Goal: Information Seeking & Learning: Check status

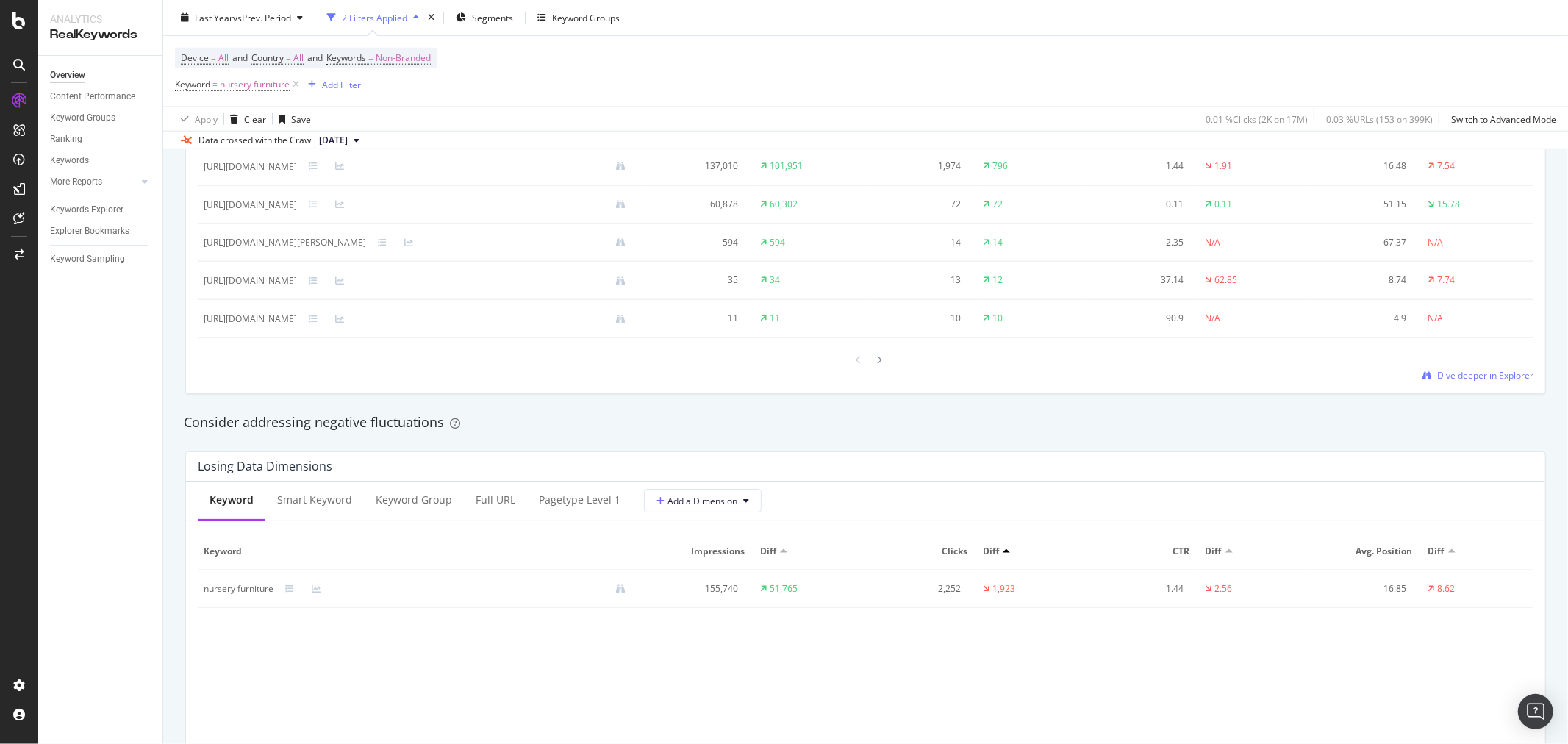
scroll to position [1307, 0]
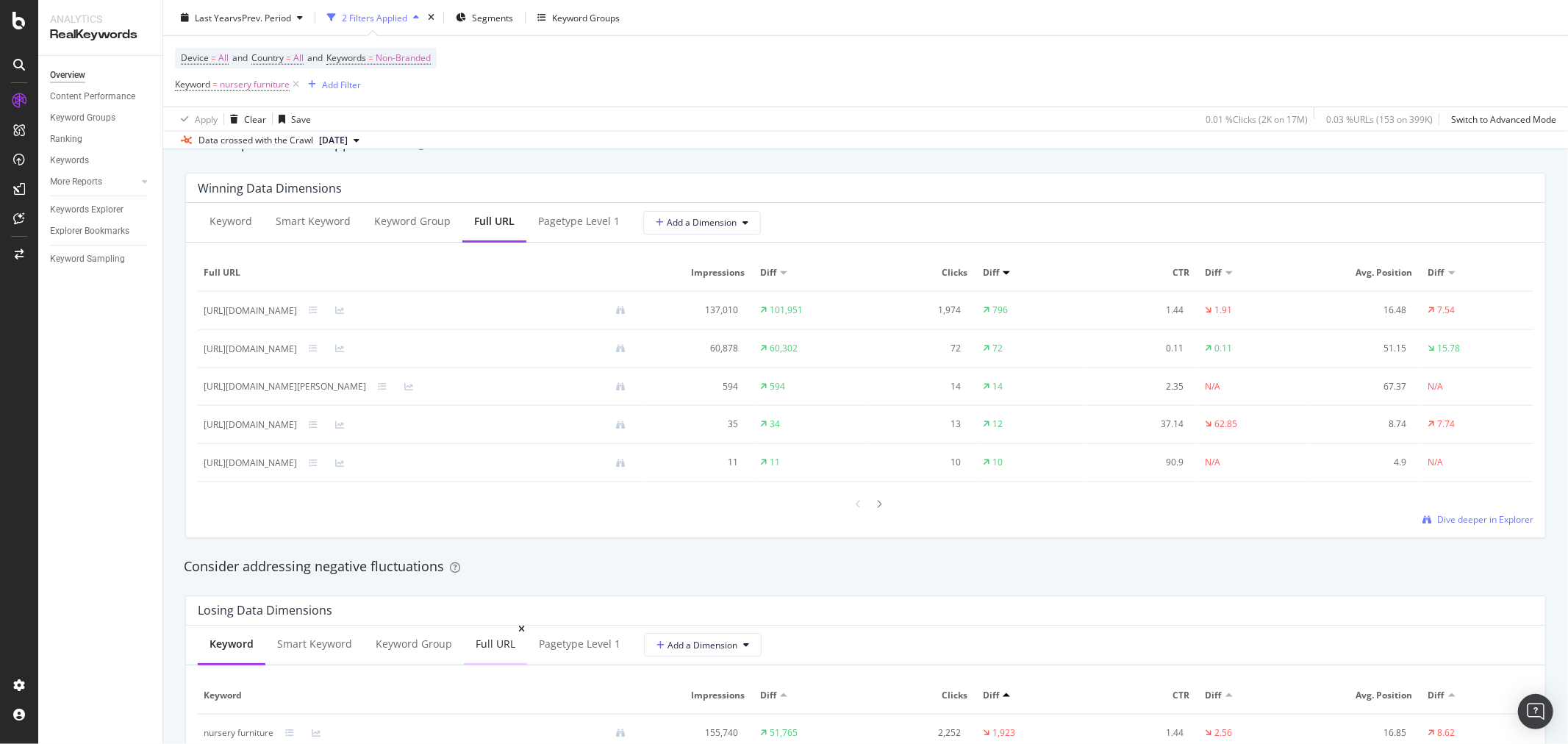
click at [505, 646] on div "Full URL" at bounding box center [496, 644] width 40 height 15
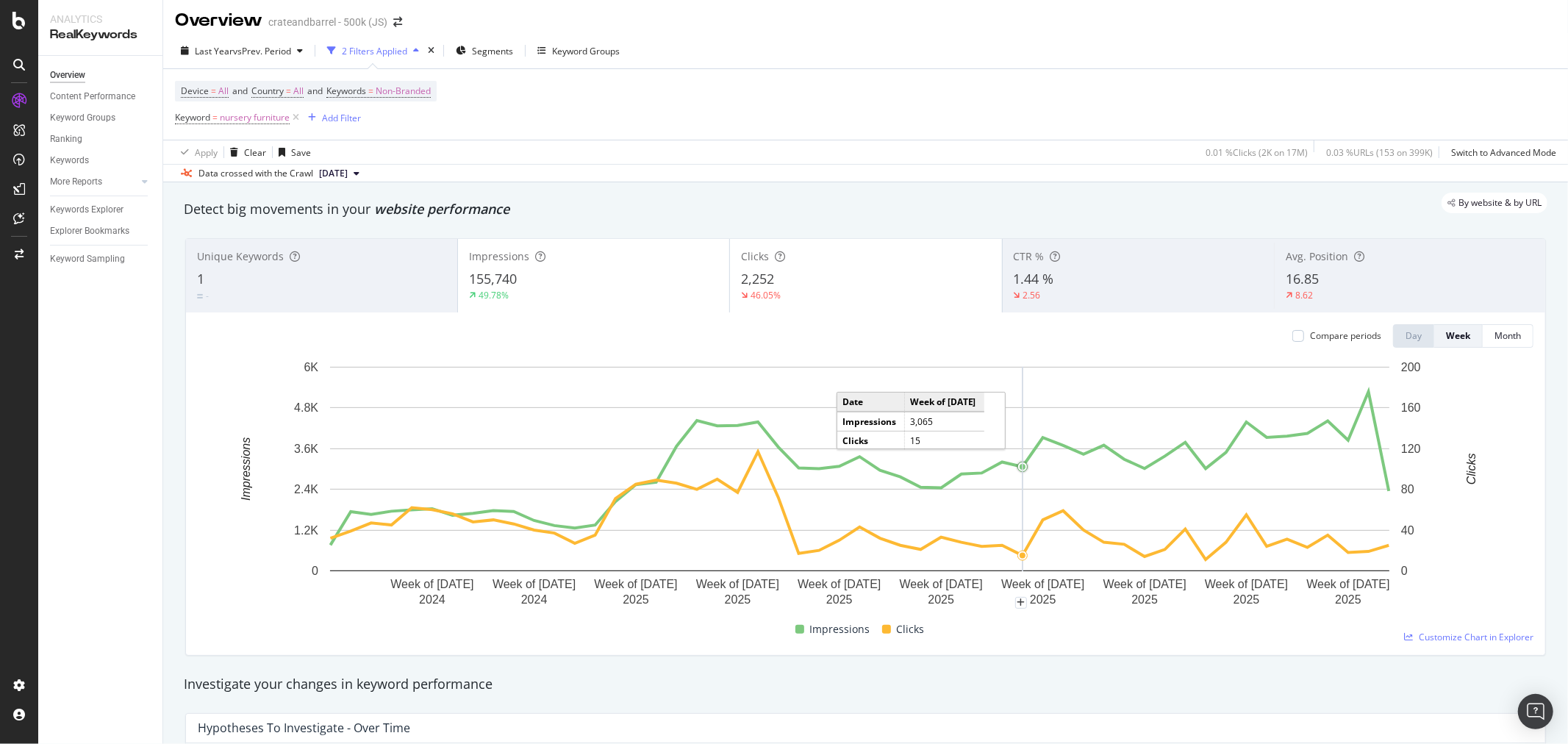
scroll to position [0, 0]
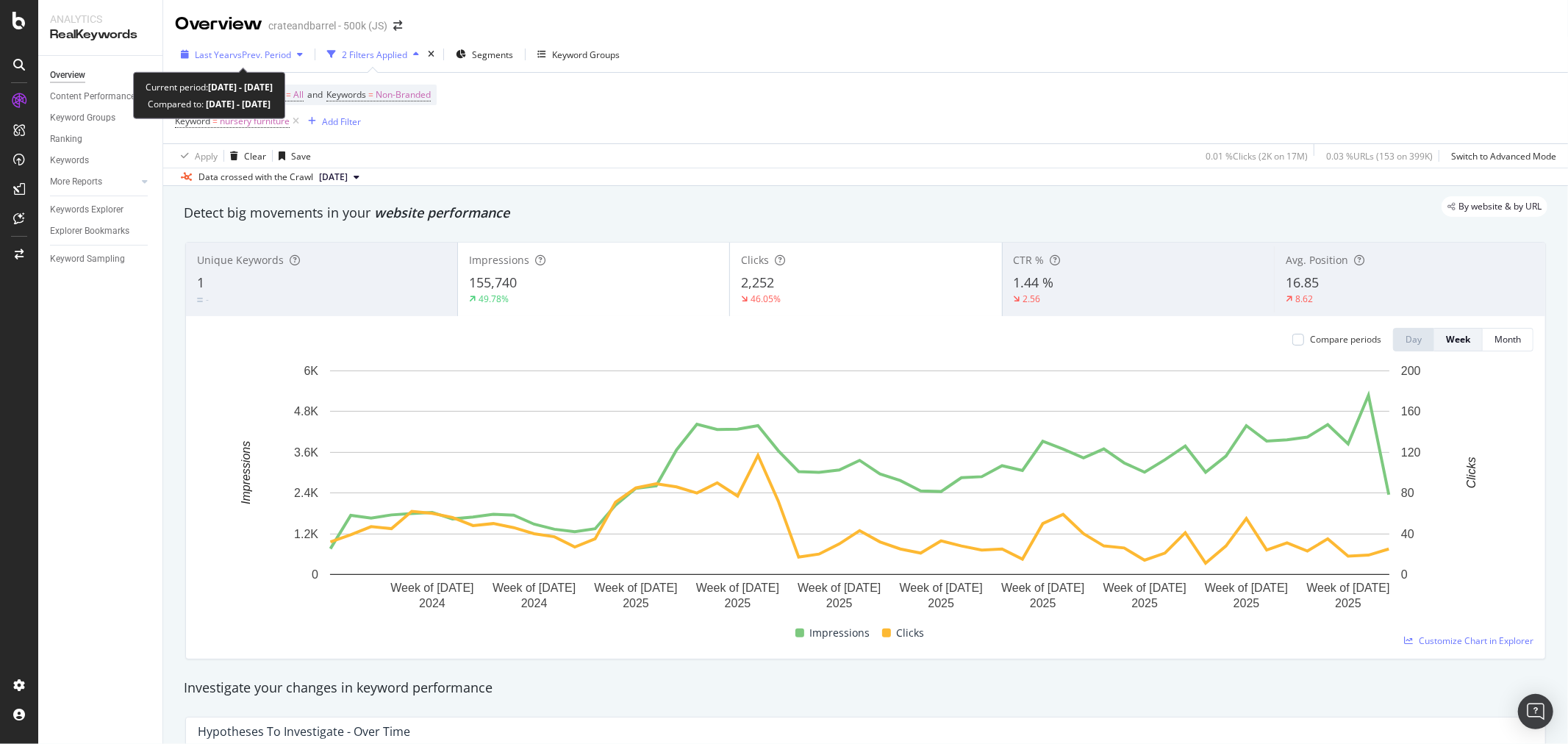
click at [255, 52] on span "vs Prev. Period" at bounding box center [262, 54] width 58 height 12
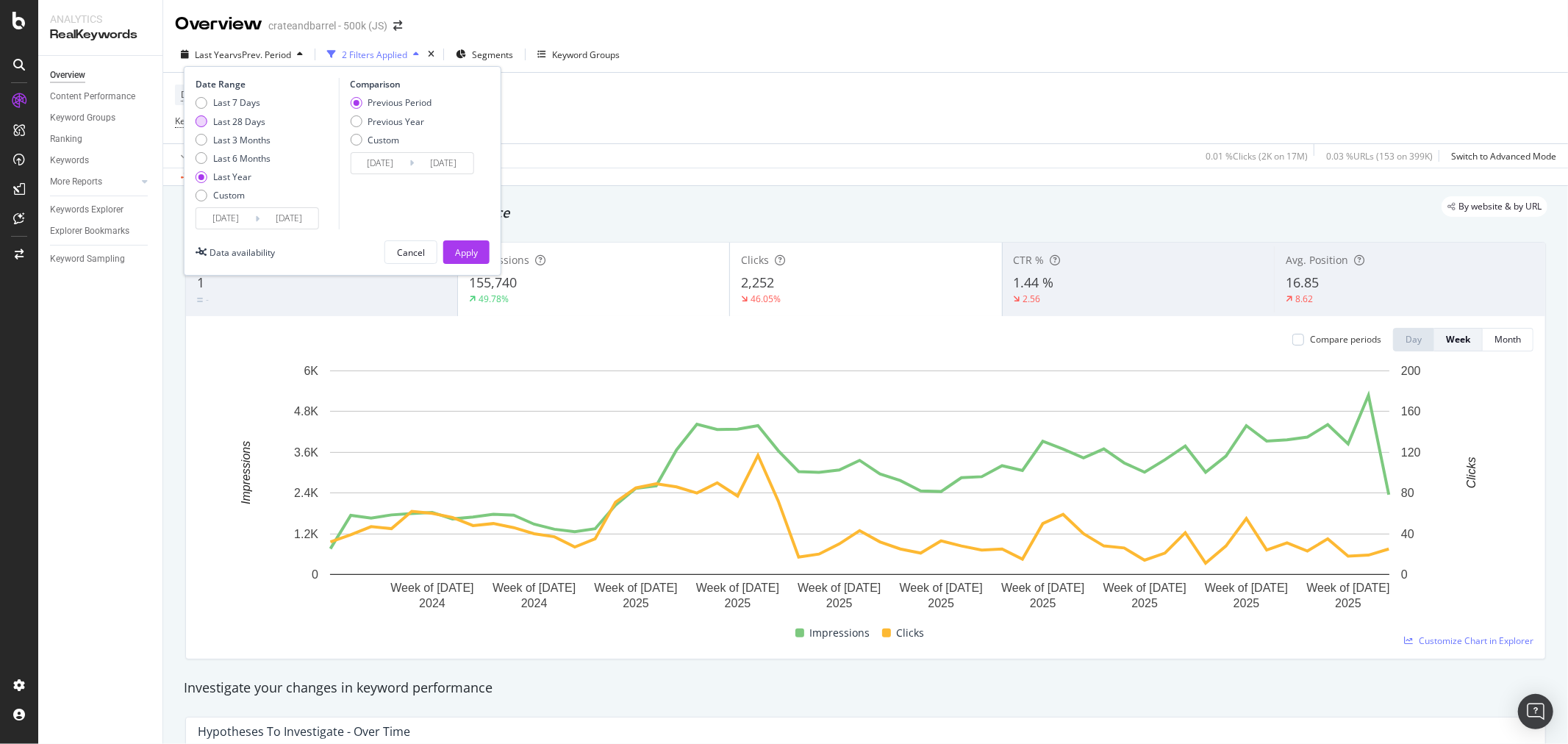
click at [201, 119] on div "Last 28 Days" at bounding box center [201, 121] width 12 height 12
type input "2025/08/23"
type input "2025/07/26"
type input "2025/08/22"
click at [200, 135] on div "Last 3 Months" at bounding box center [201, 140] width 12 height 12
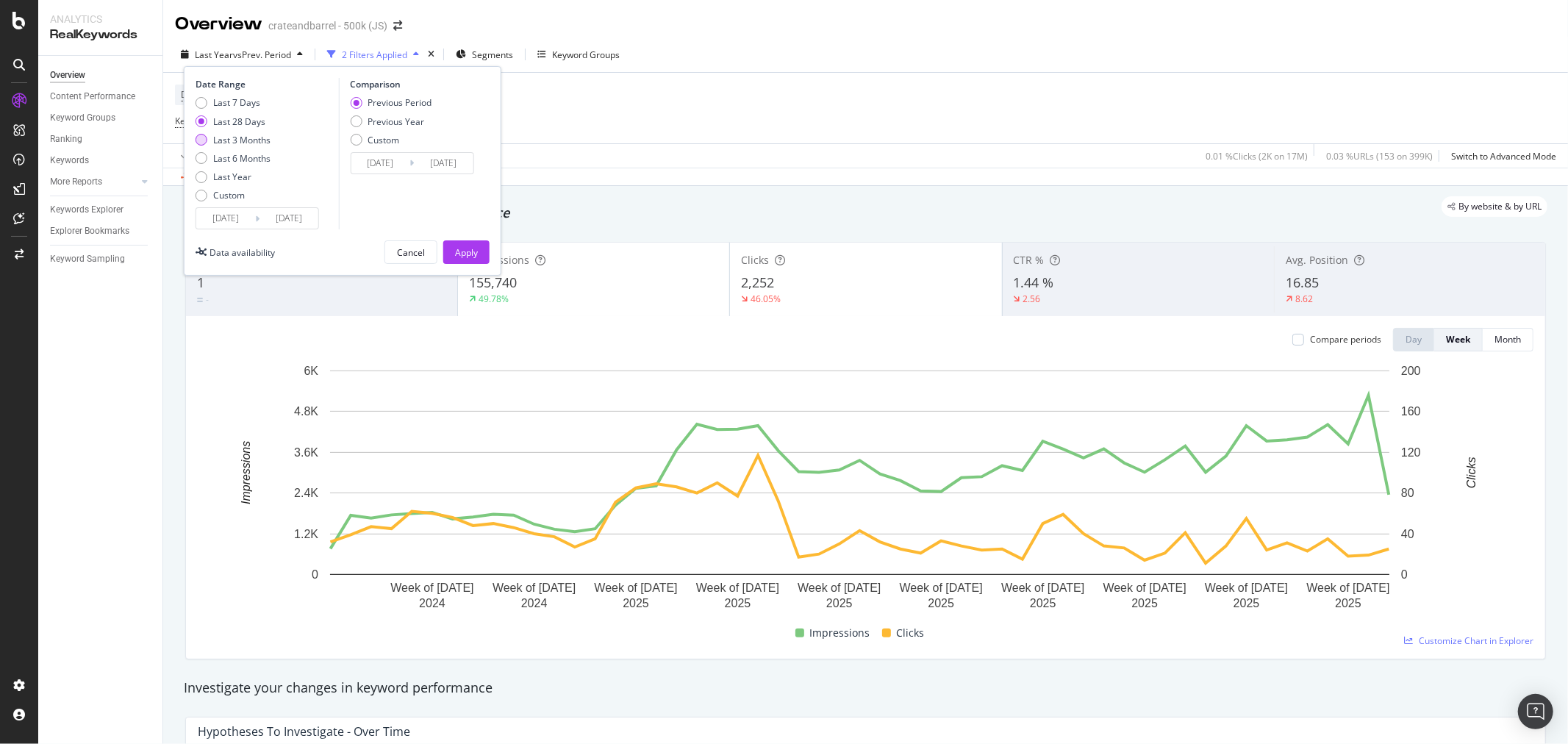
type input "2025/06/20"
type input "2025/03/20"
type input "2025/06/19"
click at [468, 253] on div "Apply" at bounding box center [466, 252] width 22 height 12
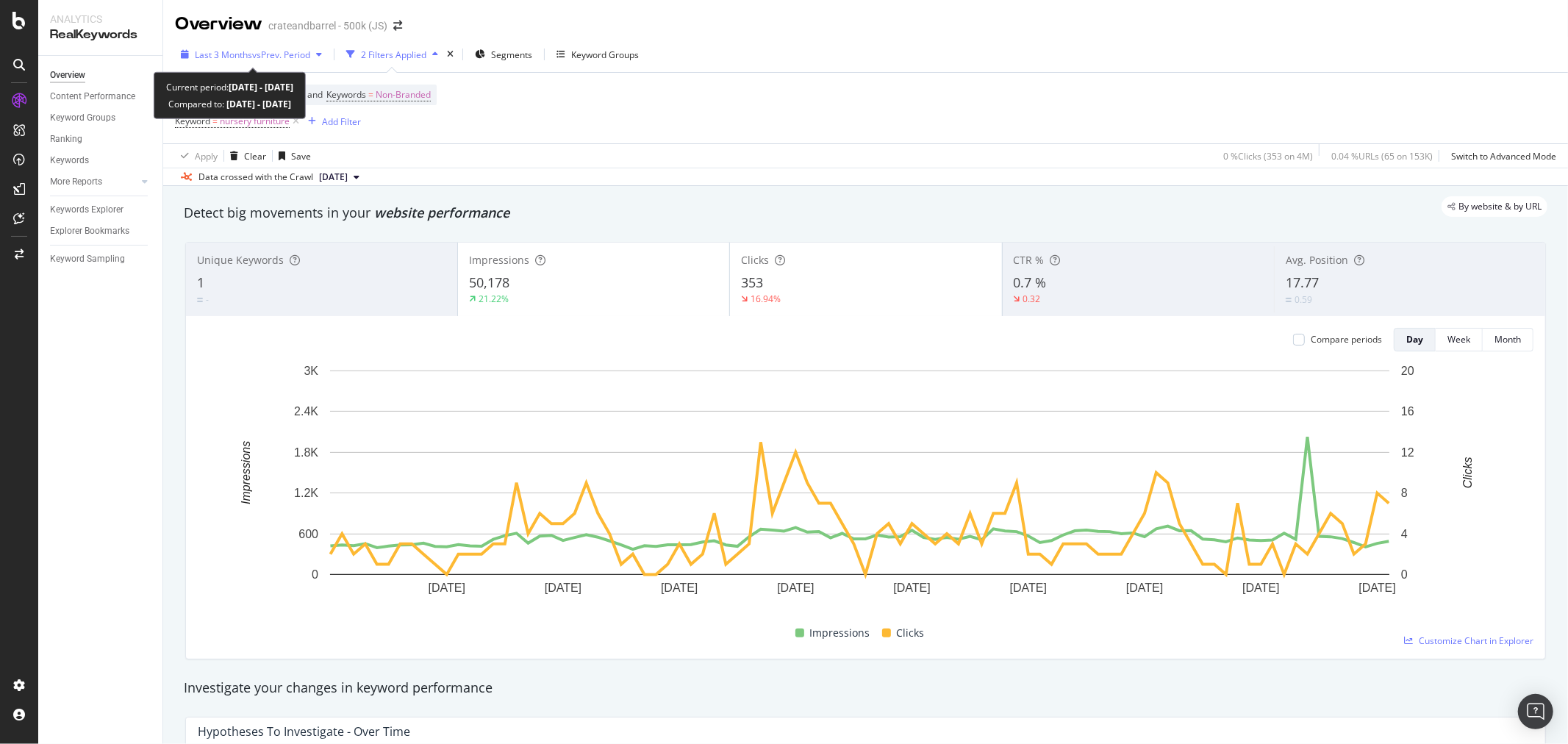
click at [298, 56] on span "vs Prev. Period" at bounding box center [281, 54] width 58 height 12
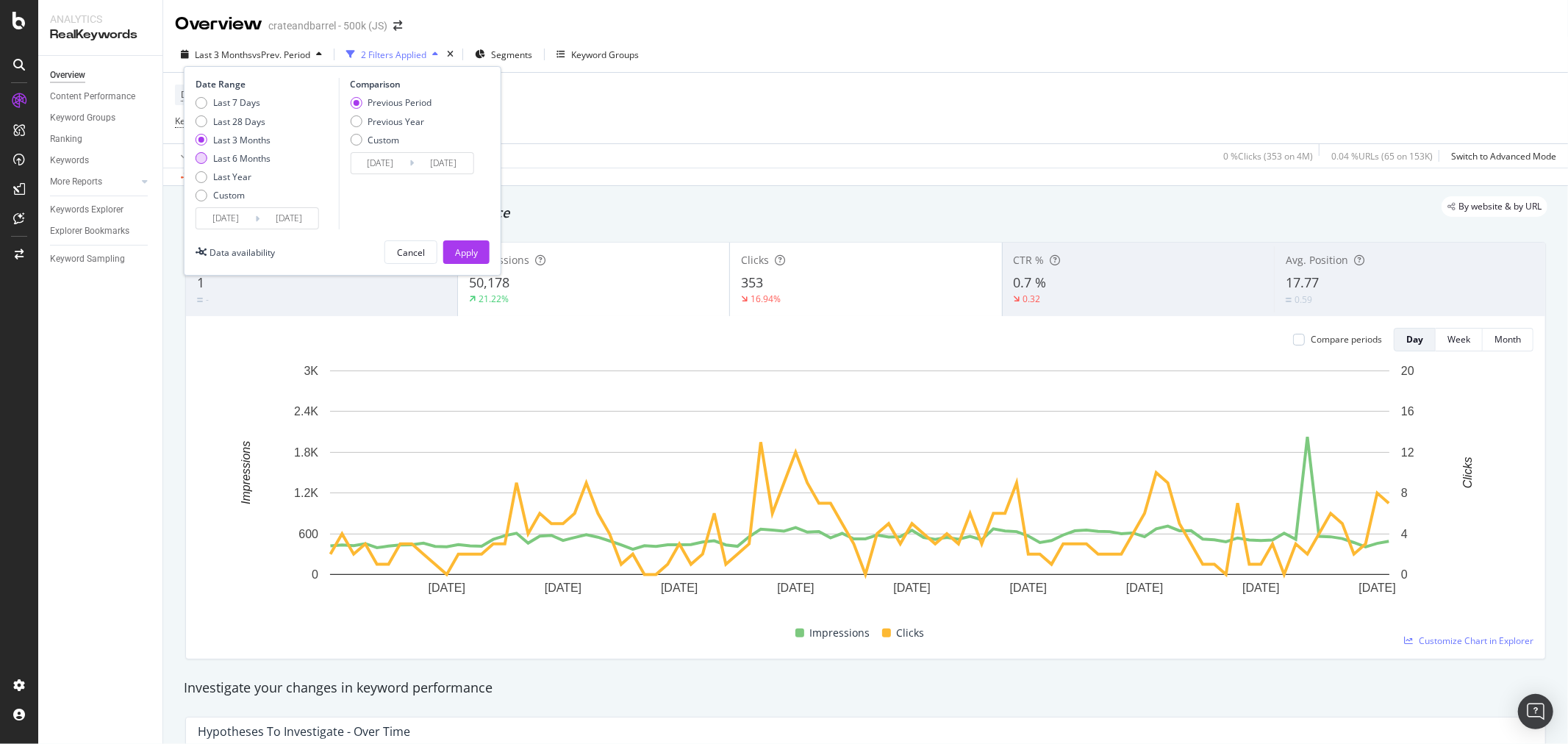
click at [200, 156] on div "Last 6 Months" at bounding box center [201, 158] width 12 height 12
type input "2025/03/20"
type input "2024/09/17"
type input "2025/03/19"
click at [455, 258] on div "Apply" at bounding box center [466, 252] width 22 height 12
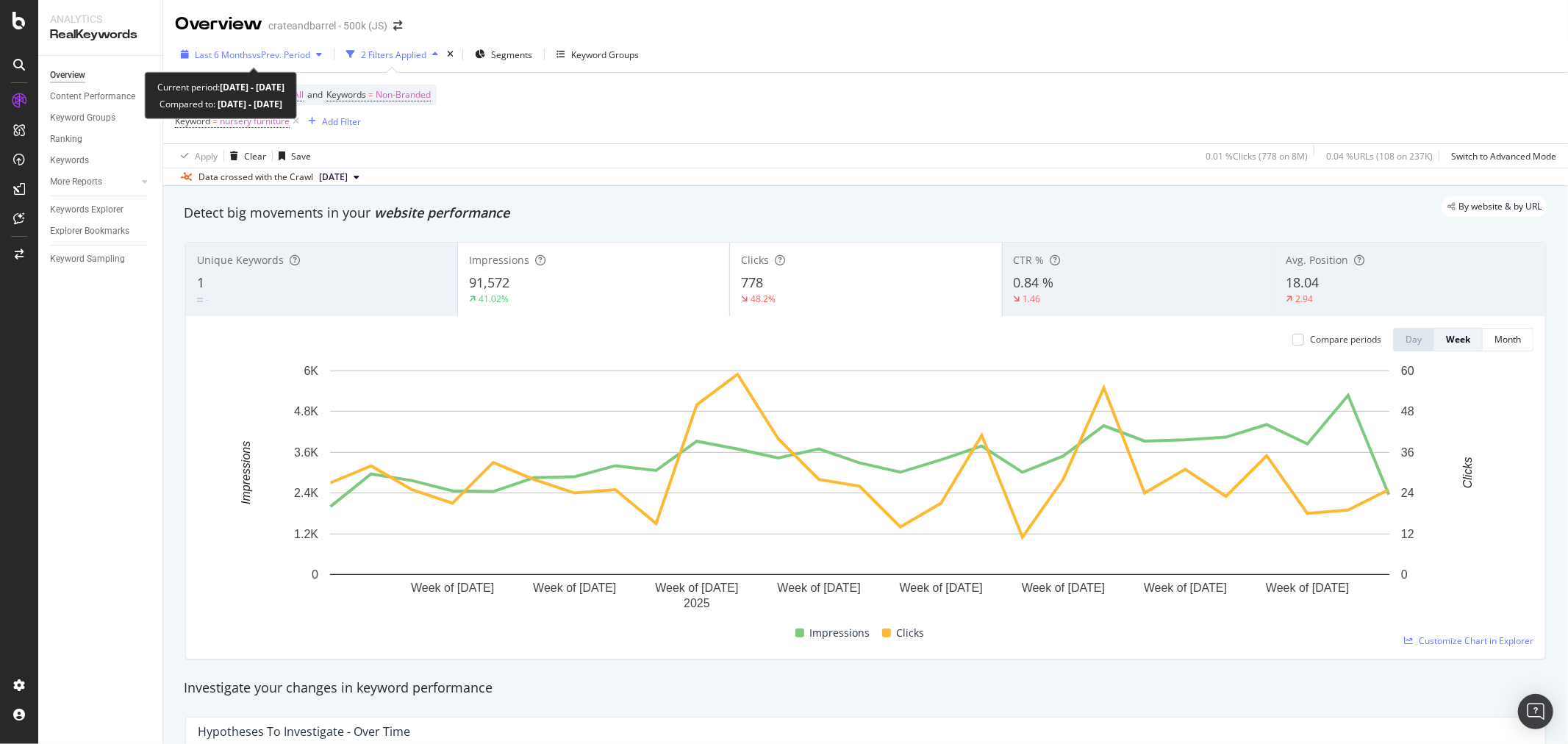
click at [283, 56] on span "vs Prev. Period" at bounding box center [281, 54] width 58 height 12
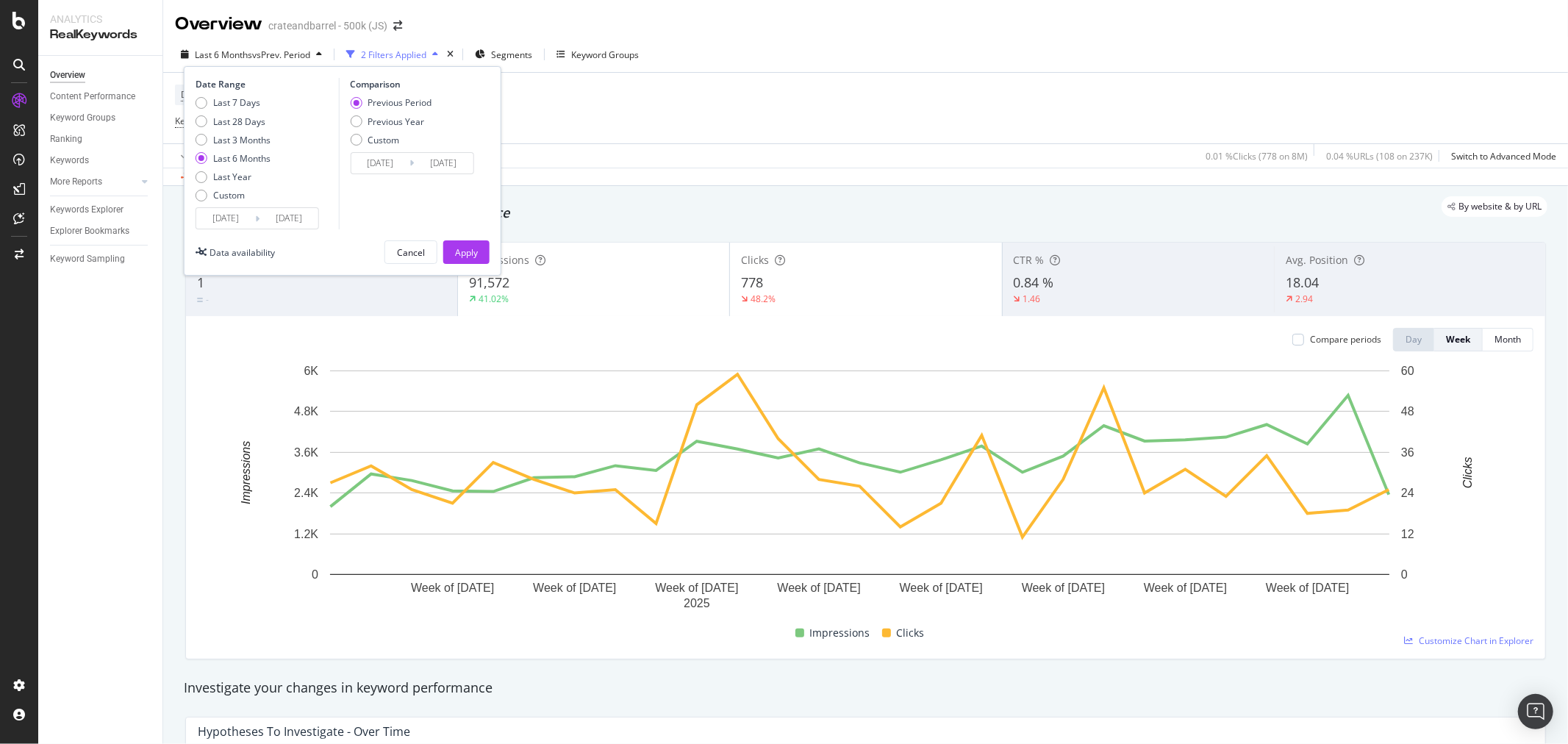
click at [194, 142] on div "Date Range Last 7 Days Last 28 Days Last 3 Months Last 6 Months Last Year Custo…" at bounding box center [343, 171] width 318 height 209
click at [207, 141] on div "Last 3 Months" at bounding box center [233, 140] width 75 height 12
type input "2025/06/20"
type input "2025/03/20"
type input "2025/06/19"
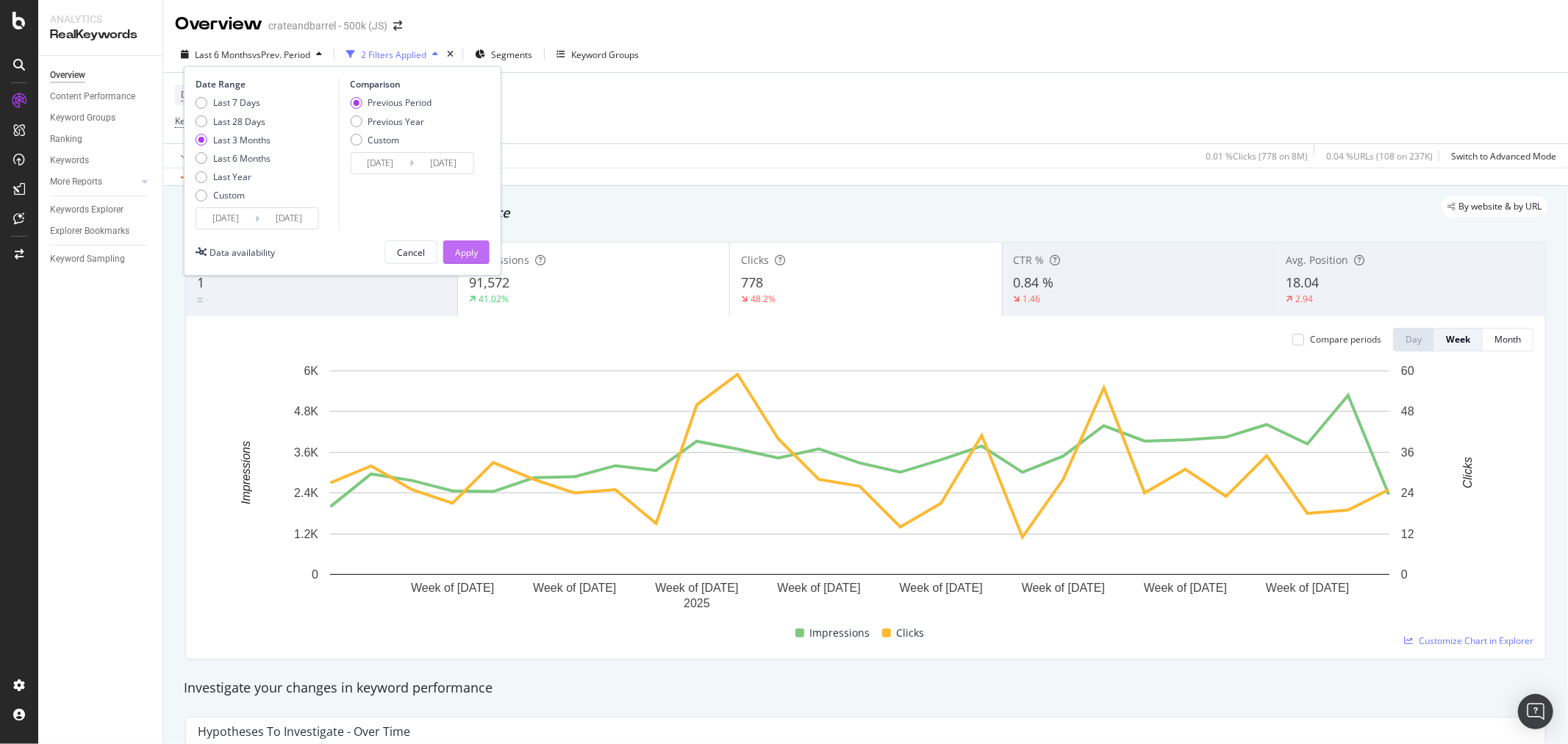
click at [468, 251] on div "Apply" at bounding box center [466, 252] width 22 height 12
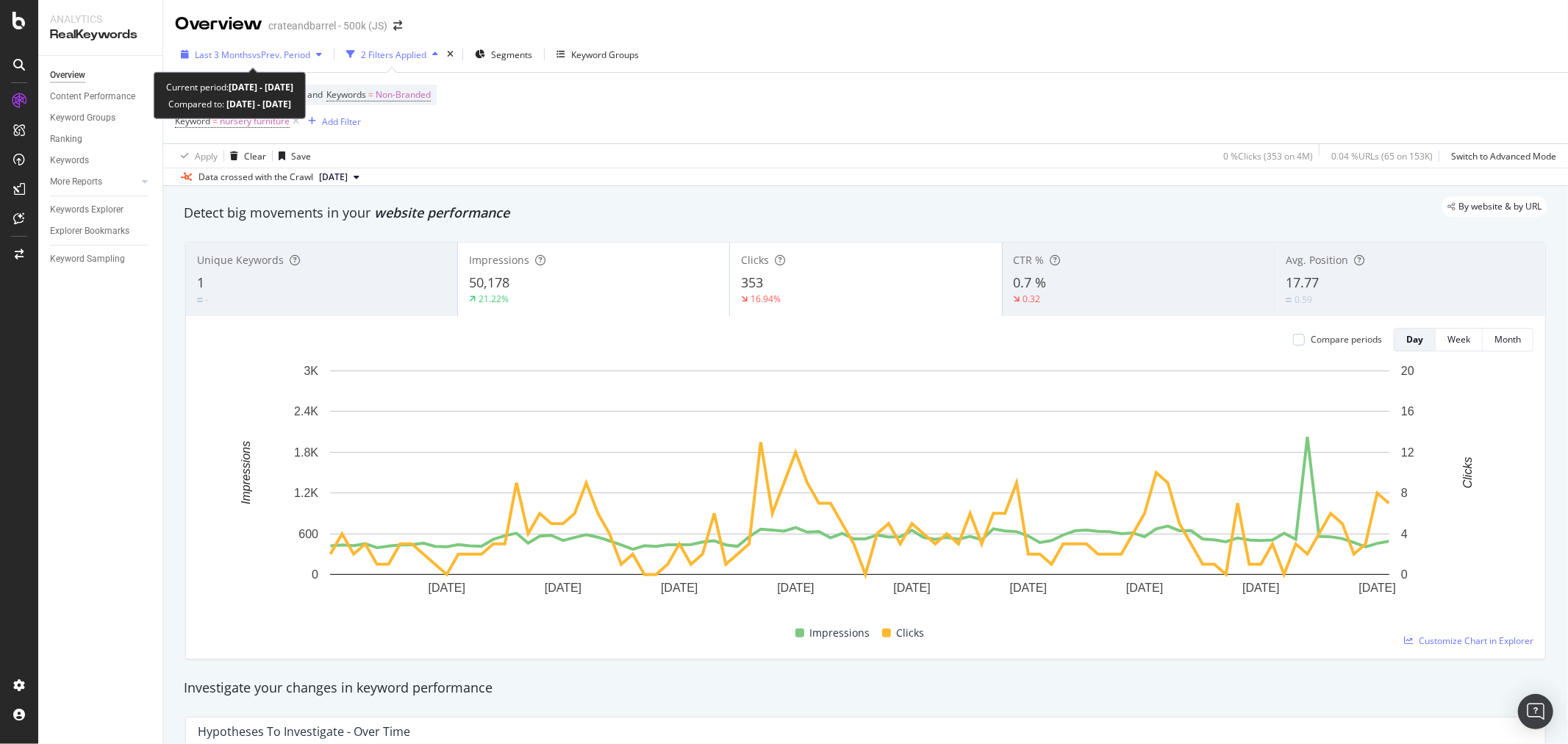
click at [293, 60] on span "vs Prev. Period" at bounding box center [281, 54] width 58 height 12
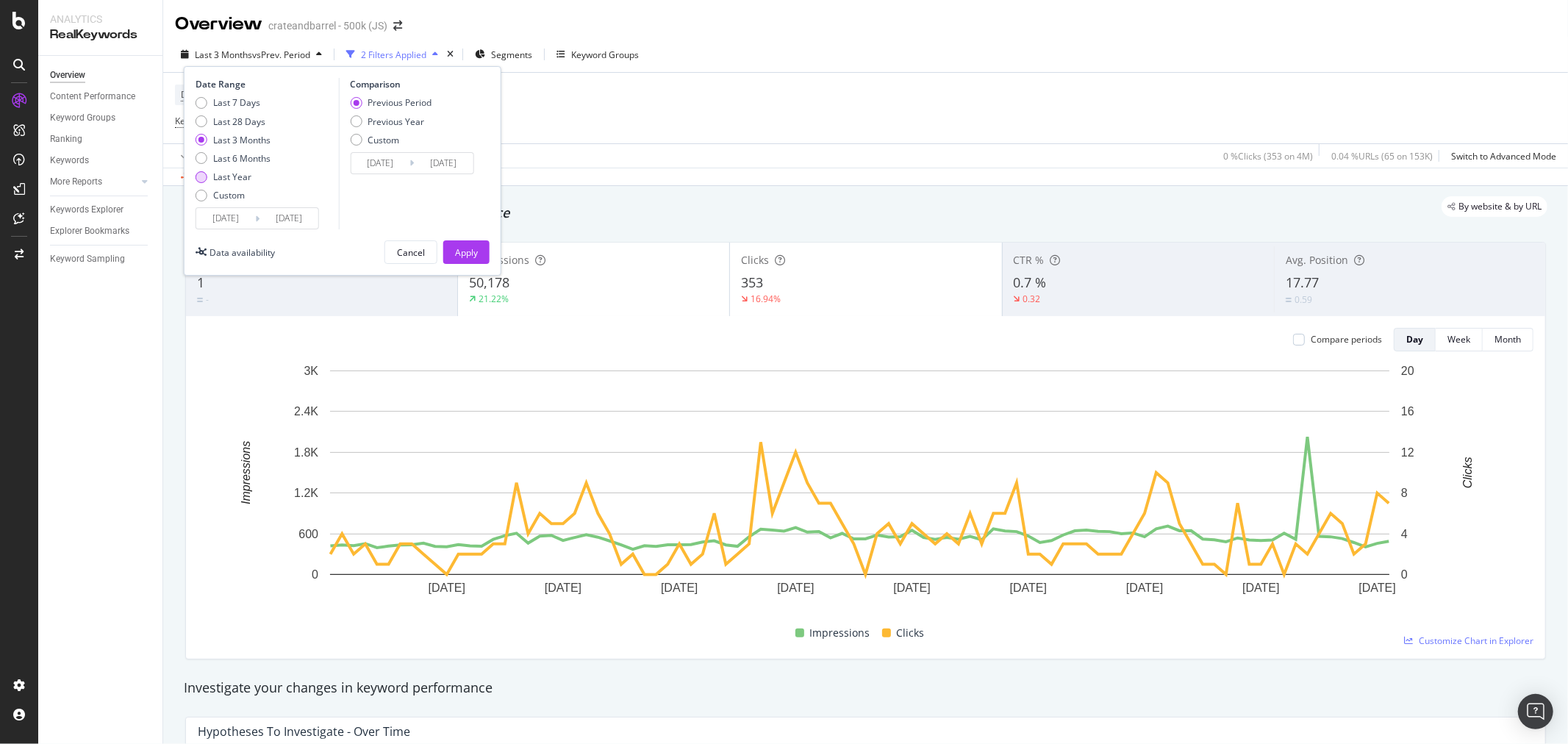
click at [208, 178] on div "Last Year" at bounding box center [233, 176] width 75 height 12
type input "2024/09/20"
type input "2023/09/21"
type input "2024/09/19"
click at [472, 253] on div "Apply" at bounding box center [466, 252] width 22 height 12
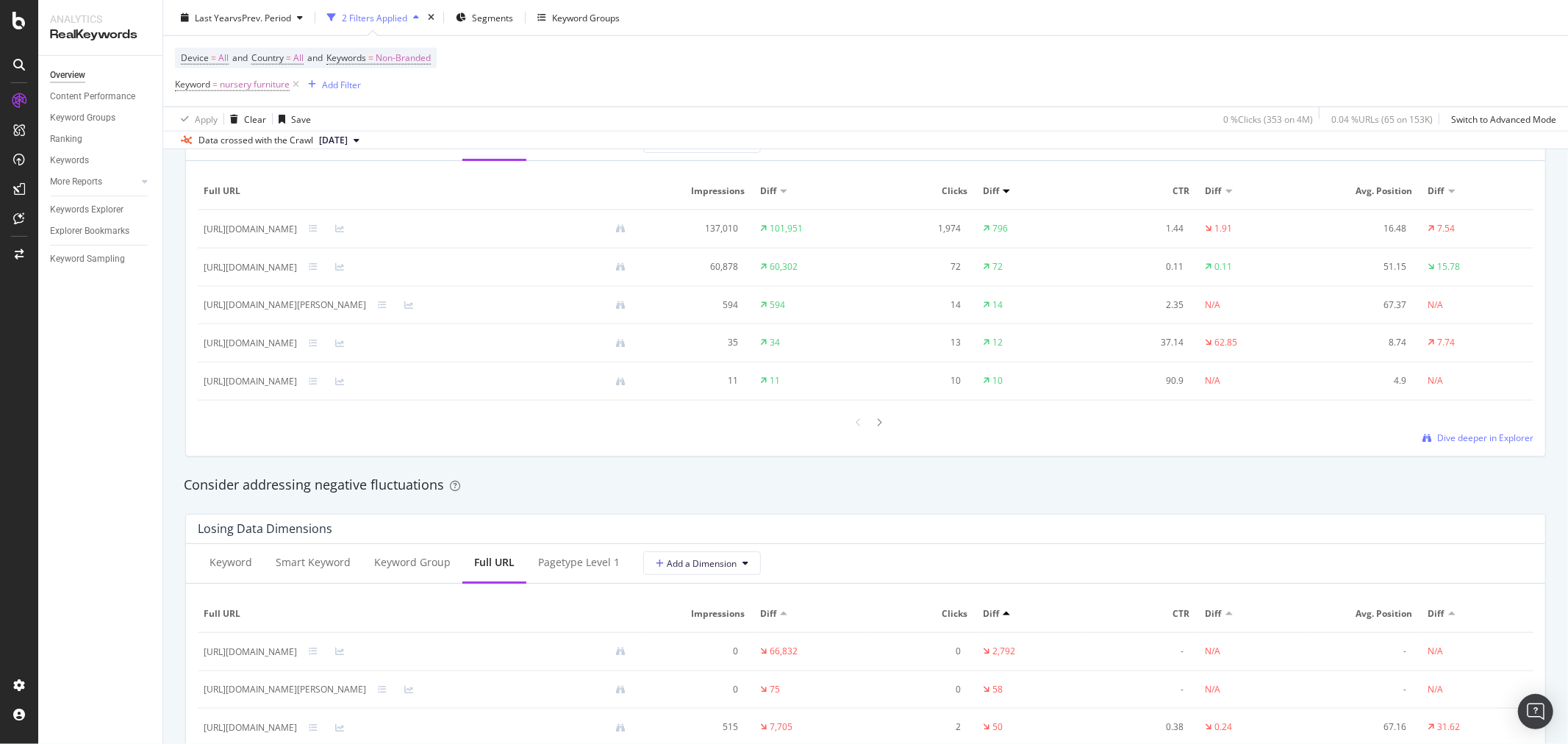
scroll to position [1307, 0]
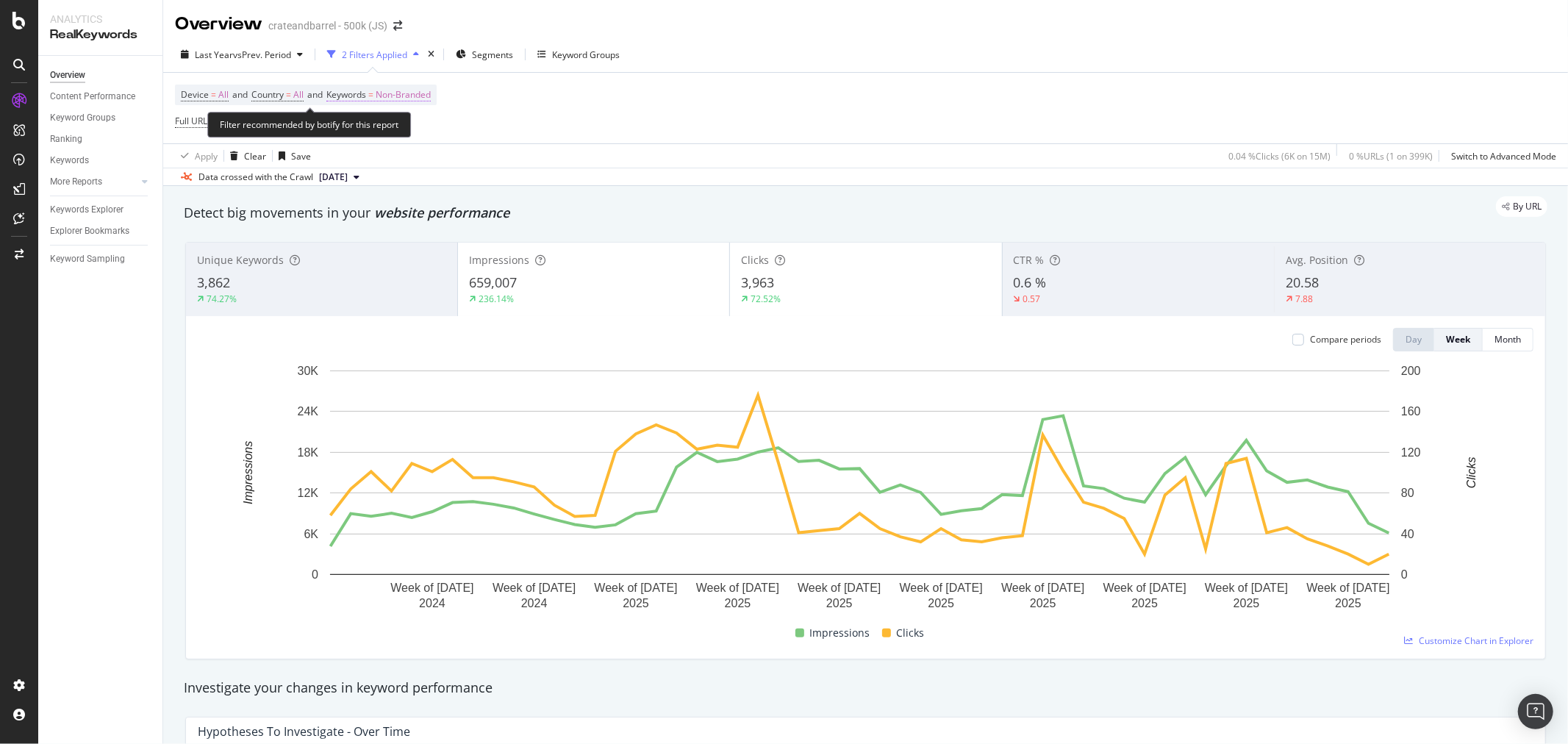
click at [402, 97] on span "Non-Branded" at bounding box center [403, 95] width 55 height 21
click at [405, 132] on span "Non-Branded" at bounding box center [378, 130] width 61 height 12
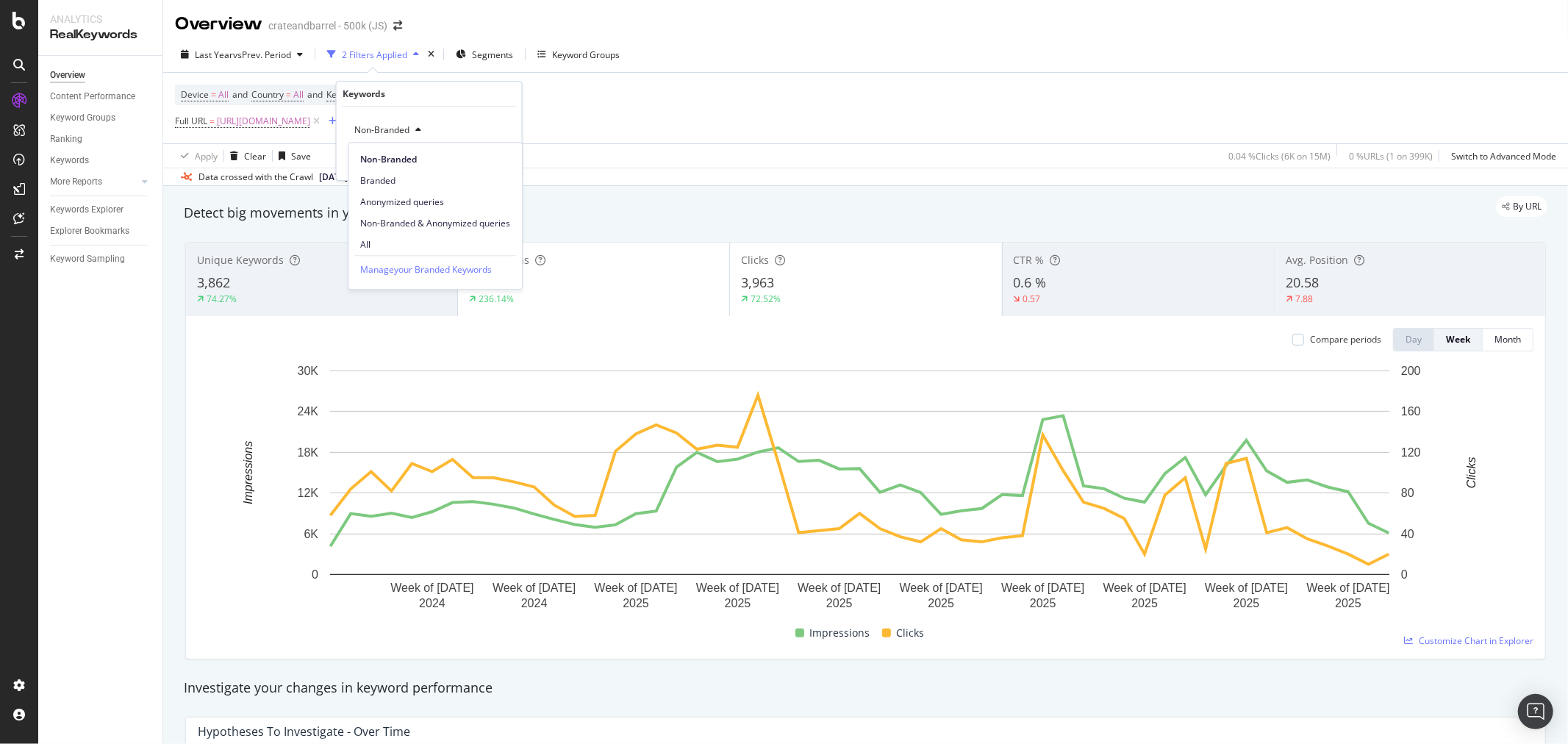
drag, startPoint x: 385, startPoint y: 245, endPoint x: 415, endPoint y: 229, distance: 34.0
click at [385, 241] on span "All" at bounding box center [435, 245] width 150 height 13
click at [486, 159] on div "button" at bounding box center [478, 160] width 20 height 9
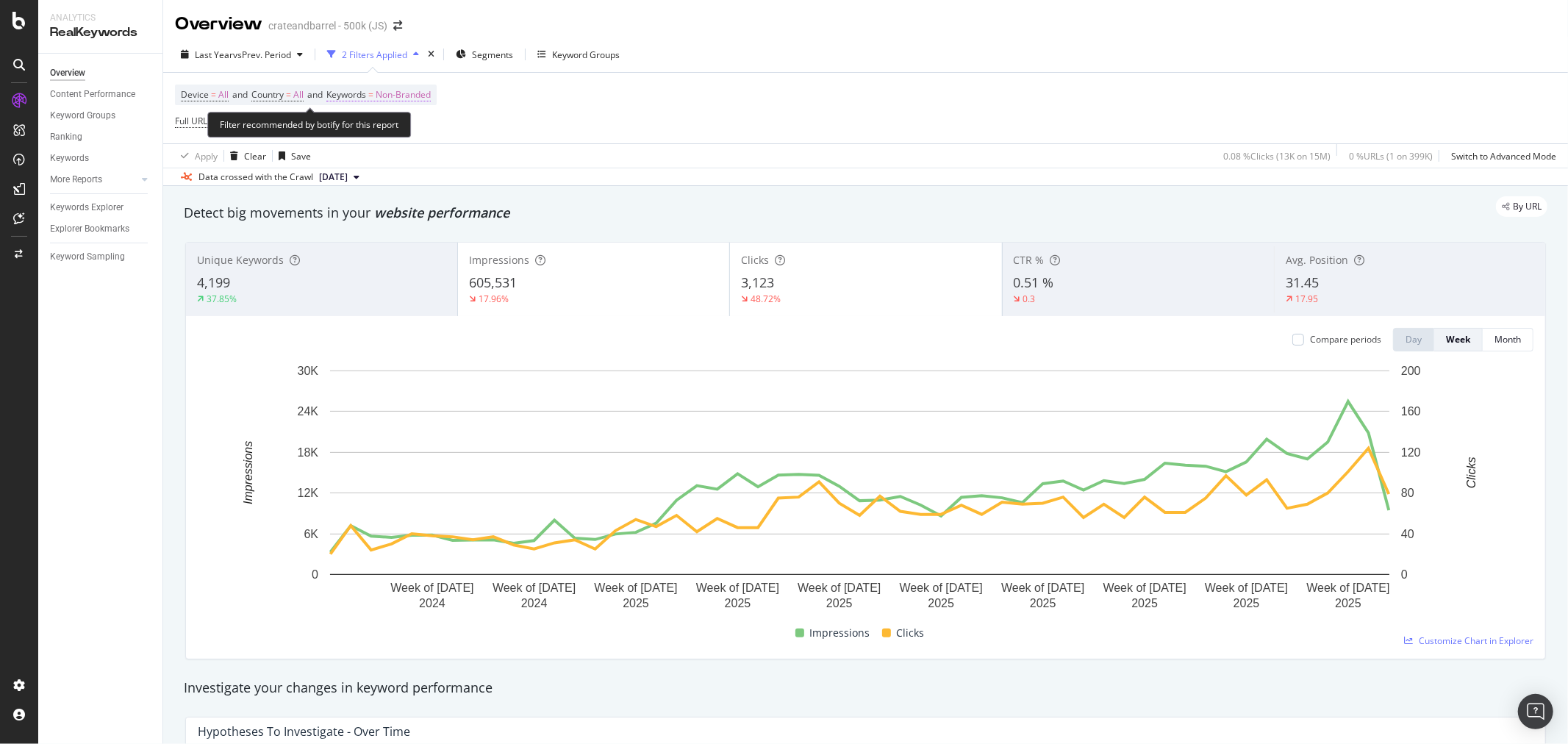
click at [427, 96] on span "Non-Branded" at bounding box center [403, 95] width 55 height 21
click at [397, 132] on span "Non-Branded" at bounding box center [378, 130] width 61 height 12
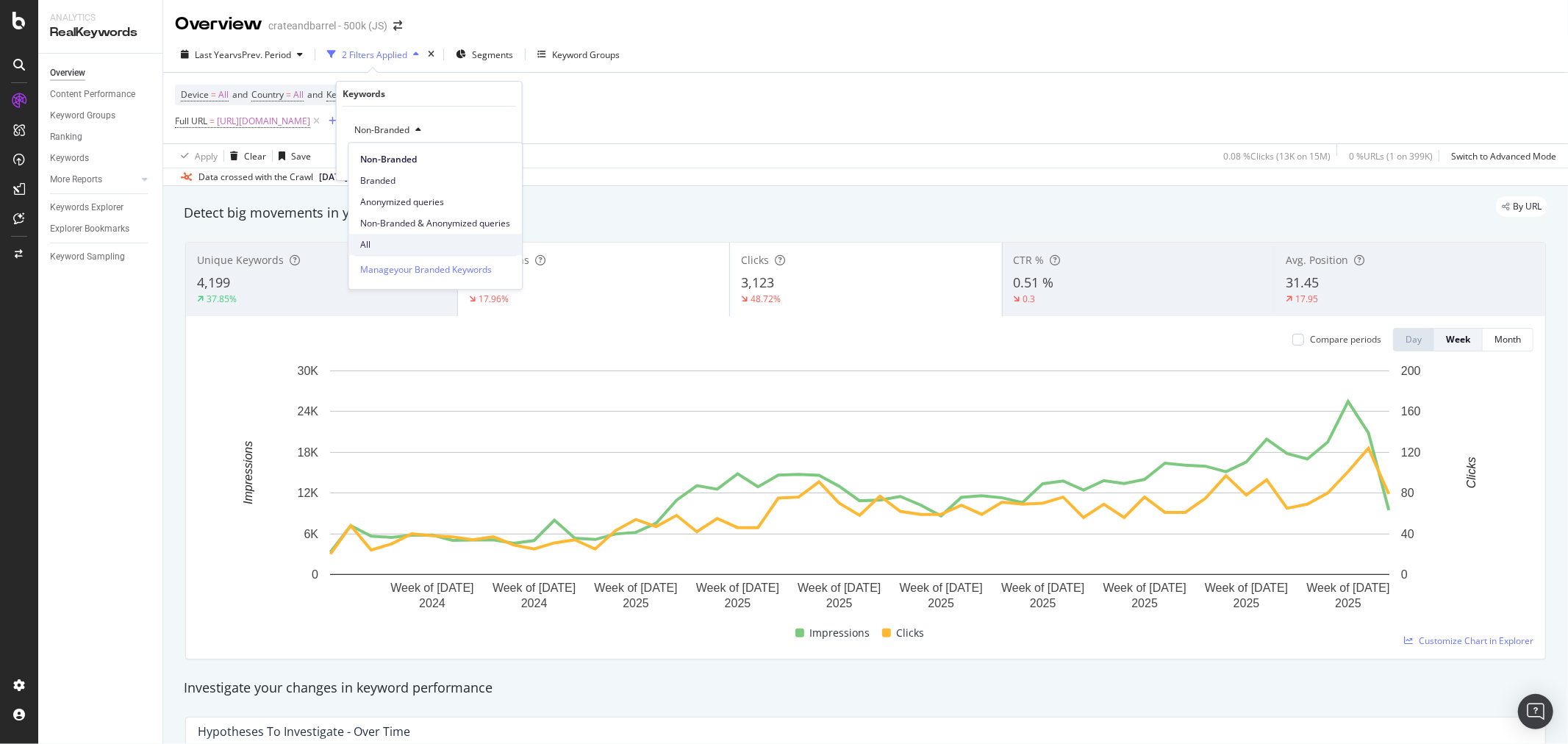
click at [402, 244] on span "All" at bounding box center [435, 245] width 150 height 13
click at [499, 151] on div "All Cancel Add filter Apply" at bounding box center [429, 143] width 185 height 73
click at [505, 162] on div "Apply" at bounding box center [498, 161] width 22 height 12
